Goal: Task Accomplishment & Management: Complete application form

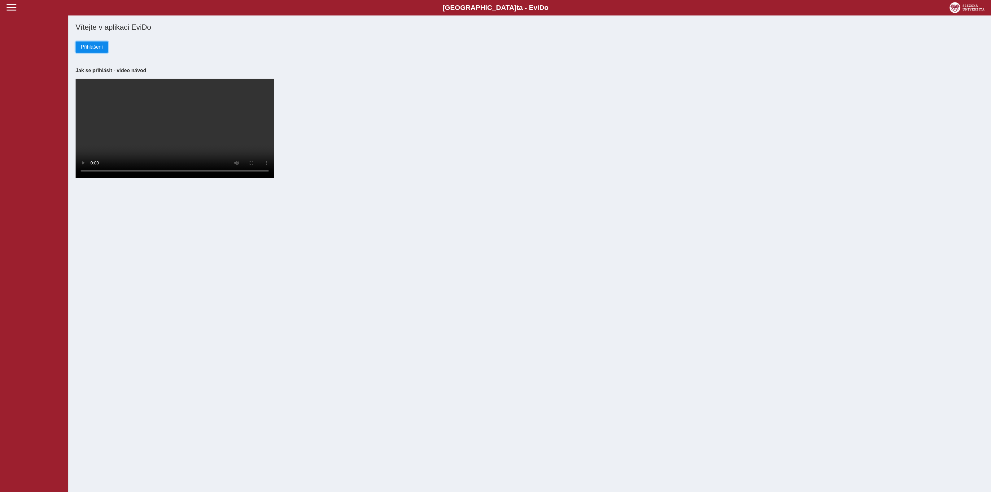
click at [93, 47] on span "Přihlášení" at bounding box center [92, 47] width 22 height 6
click at [96, 48] on span "Přihlášení" at bounding box center [92, 47] width 22 height 6
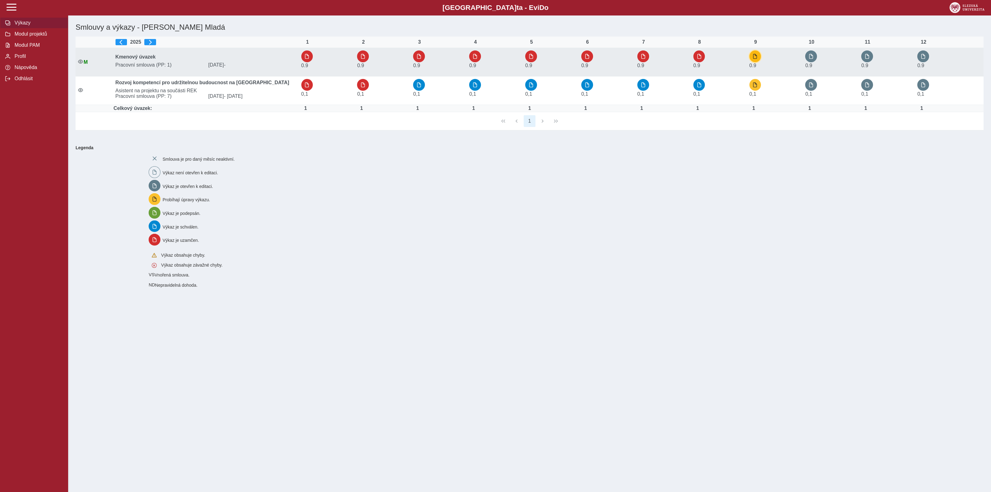
click at [756, 58] on span "button" at bounding box center [754, 56] width 5 height 5
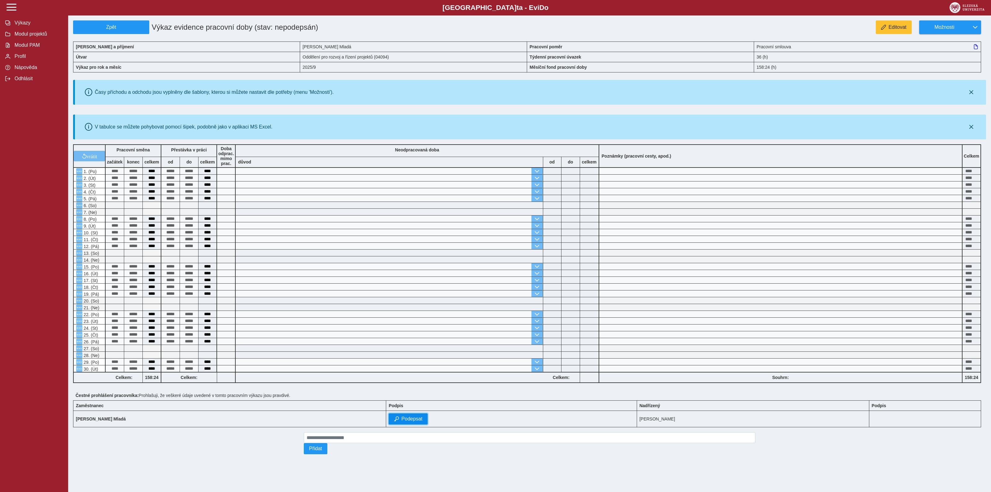
click at [401, 418] on span "Podepsat" at bounding box center [411, 419] width 21 height 6
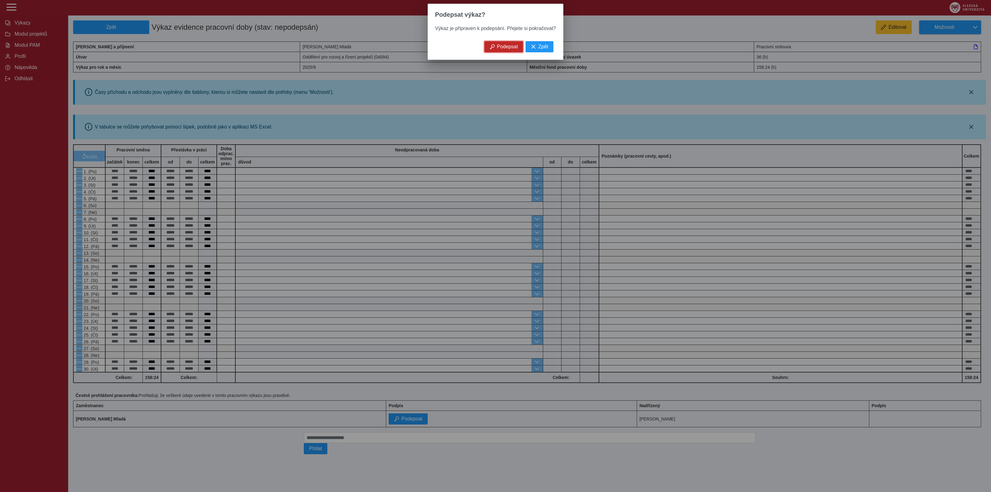
click at [506, 48] on span "Podepsat" at bounding box center [507, 47] width 21 height 6
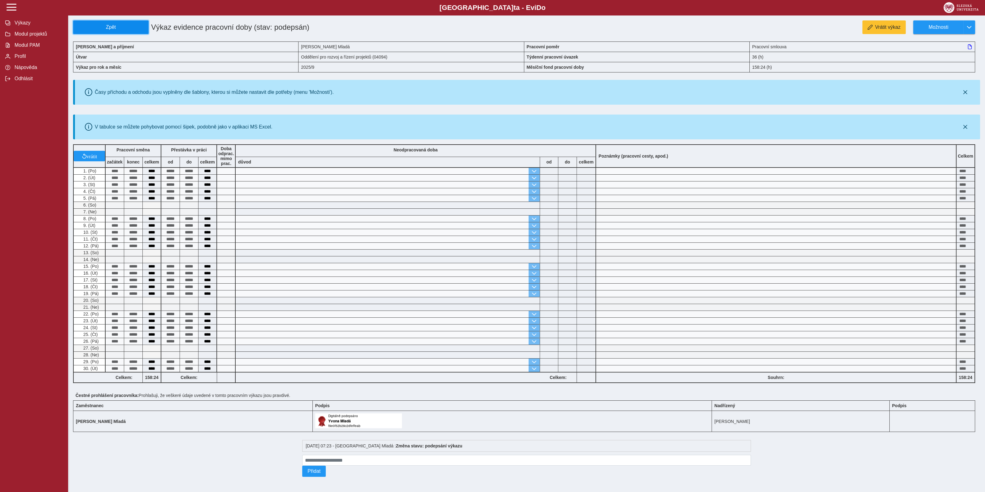
click at [115, 27] on span "Zpět" at bounding box center [111, 27] width 70 height 6
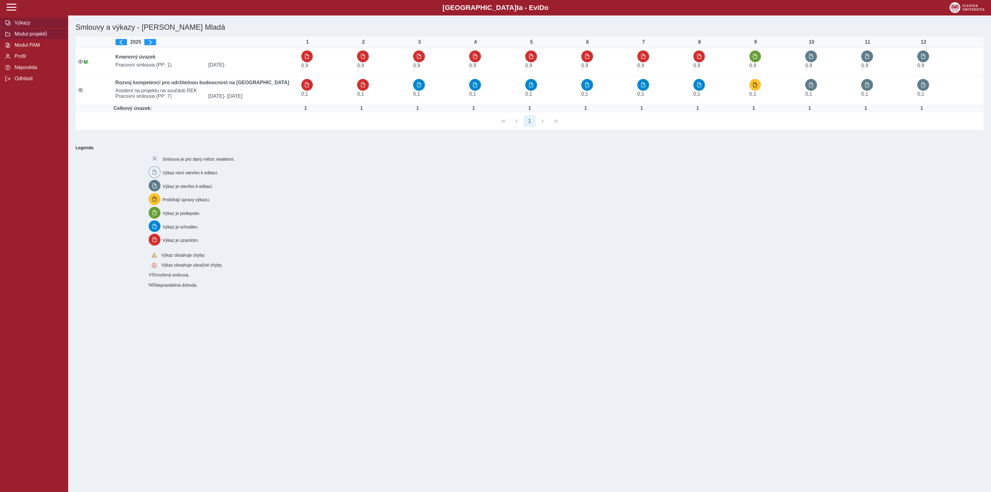
click at [30, 35] on span "Modul projektů" at bounding box center [38, 34] width 50 height 6
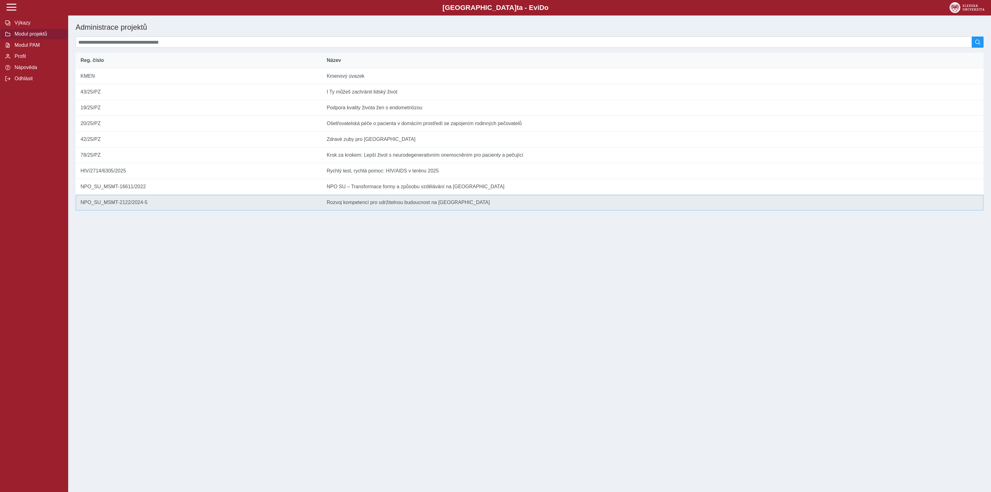
click at [391, 211] on td "Název Rozvoj kompetencí pro udržitelnou budoucnost na [GEOGRAPHIC_DATA] v [GEOG…" at bounding box center [653, 203] width 662 height 16
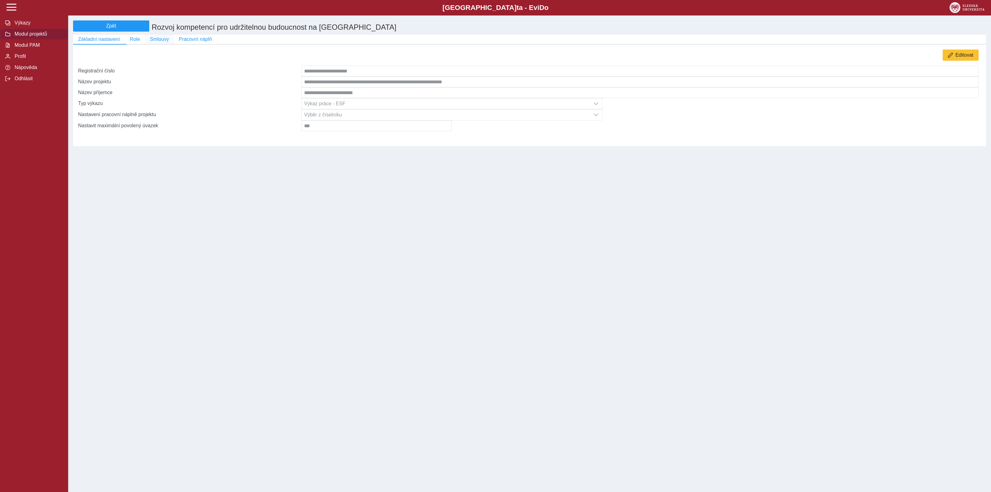
click at [159, 40] on span "Smlouvy" at bounding box center [159, 40] width 19 height 6
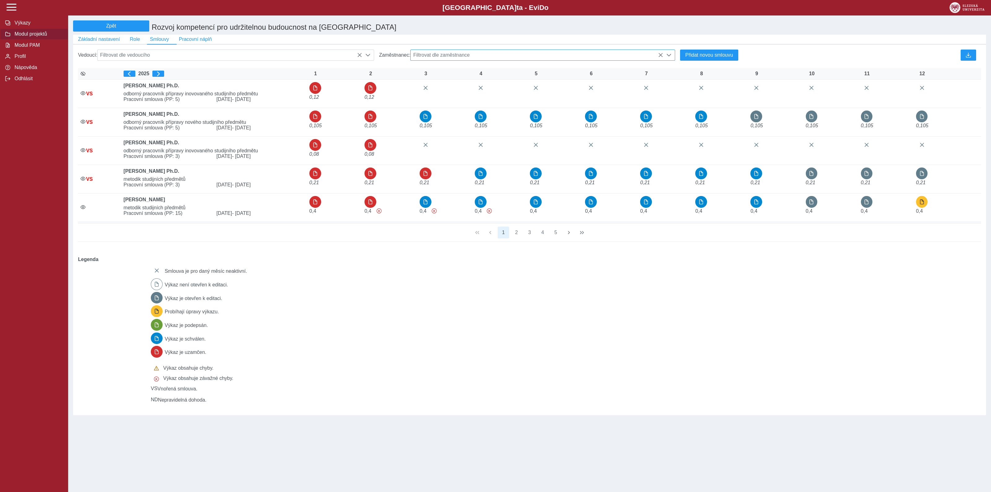
click at [469, 58] on span "Filtrovat dle zaměstnance" at bounding box center [537, 55] width 252 height 11
type input "*******"
click at [464, 100] on li "[PERSON_NAME], BSBA" at bounding box center [543, 96] width 264 height 11
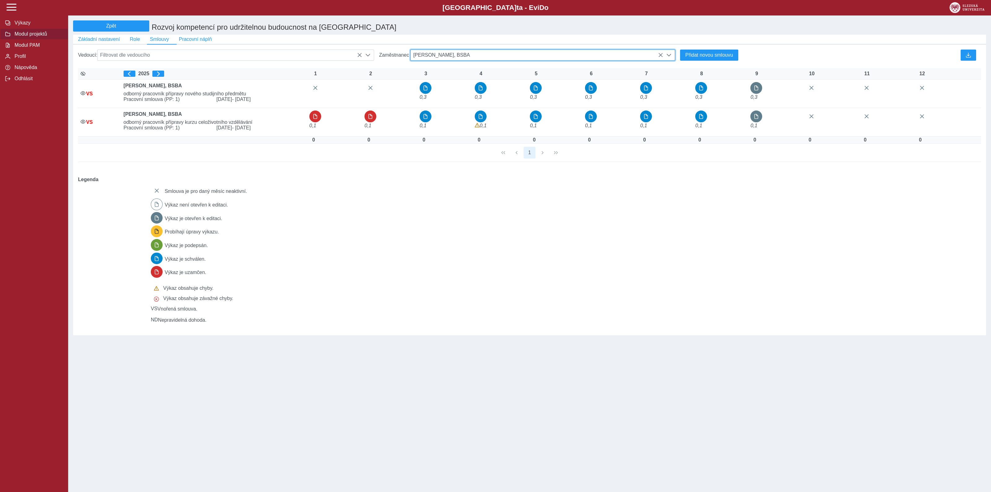
click at [507, 60] on span "[PERSON_NAME], BSBA" at bounding box center [537, 55] width 252 height 11
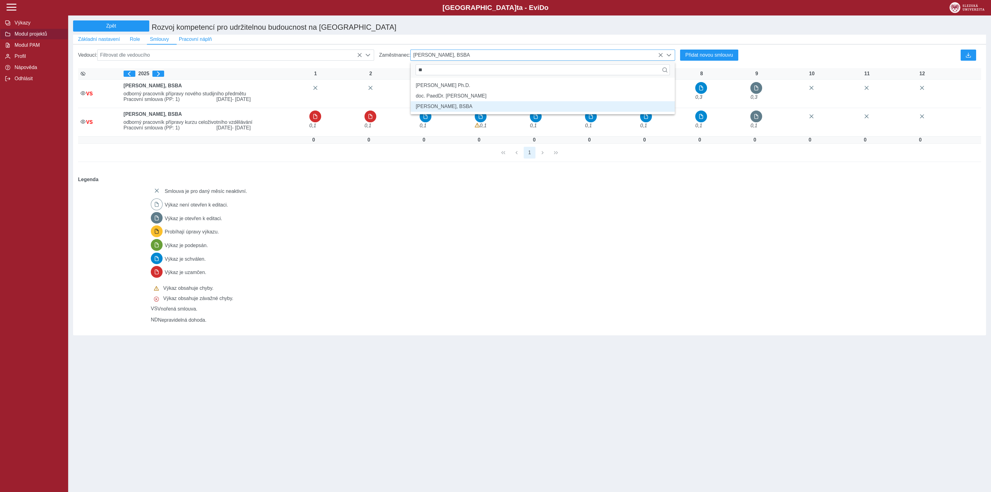
type input "*"
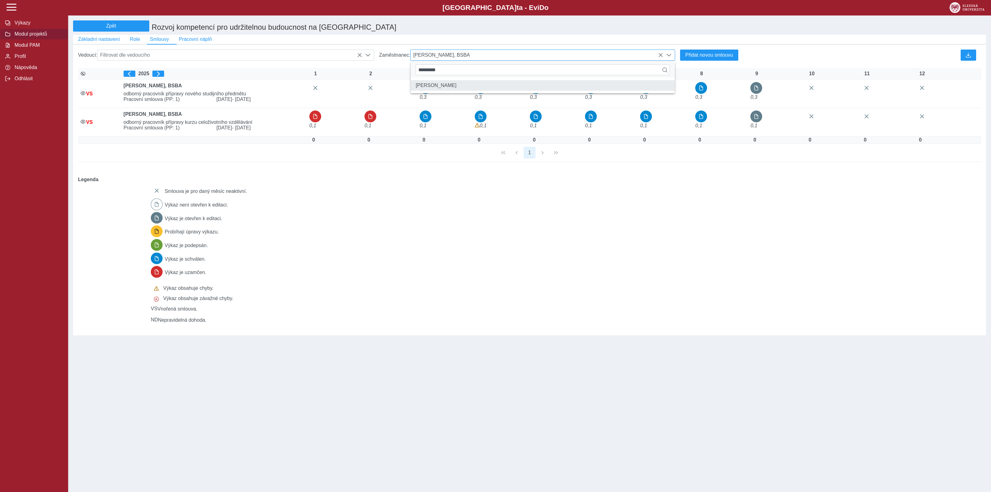
type input "*********"
click at [445, 91] on li "[PERSON_NAME]" at bounding box center [543, 85] width 264 height 11
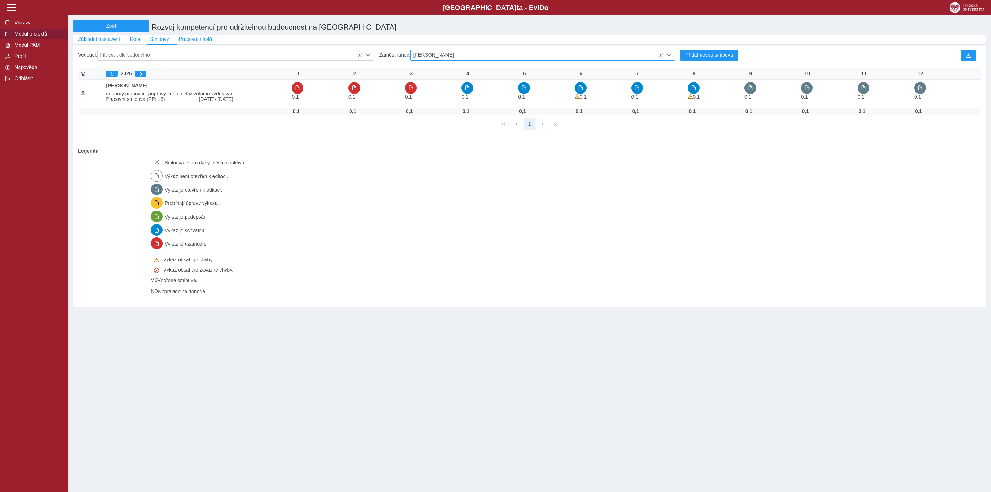
click at [661, 57] on icon at bounding box center [660, 55] width 5 height 5
